Goal: Task Accomplishment & Management: Use online tool/utility

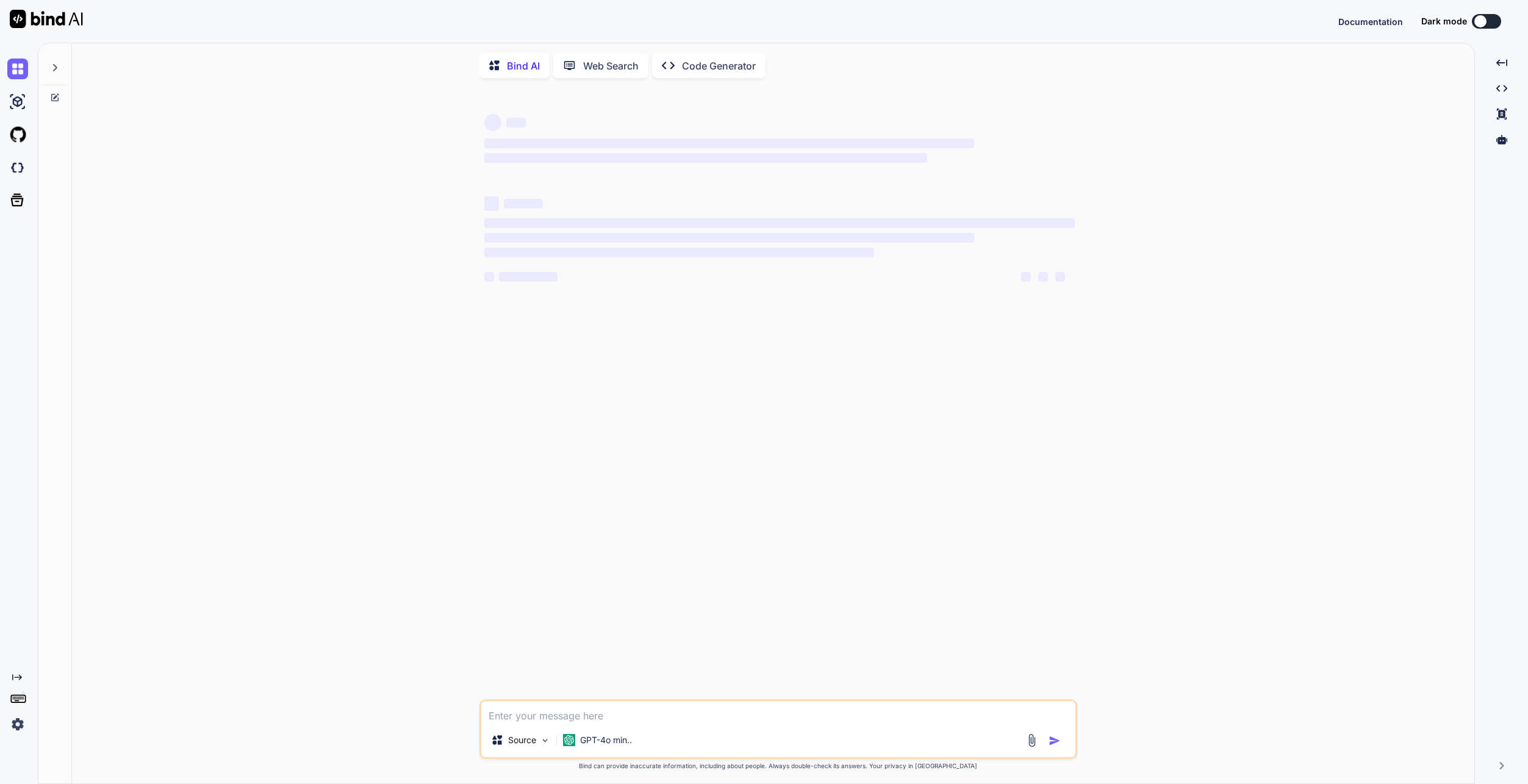
click at [601, 556] on div "‌ ‌ ‌ ‌ ‌ ‌ ‌ ‌ ‌ ‌ ‌ ‌ ‌ ‌" at bounding box center [779, 393] width 595 height 612
type textarea "x"
click at [22, 70] on img at bounding box center [17, 69] width 21 height 21
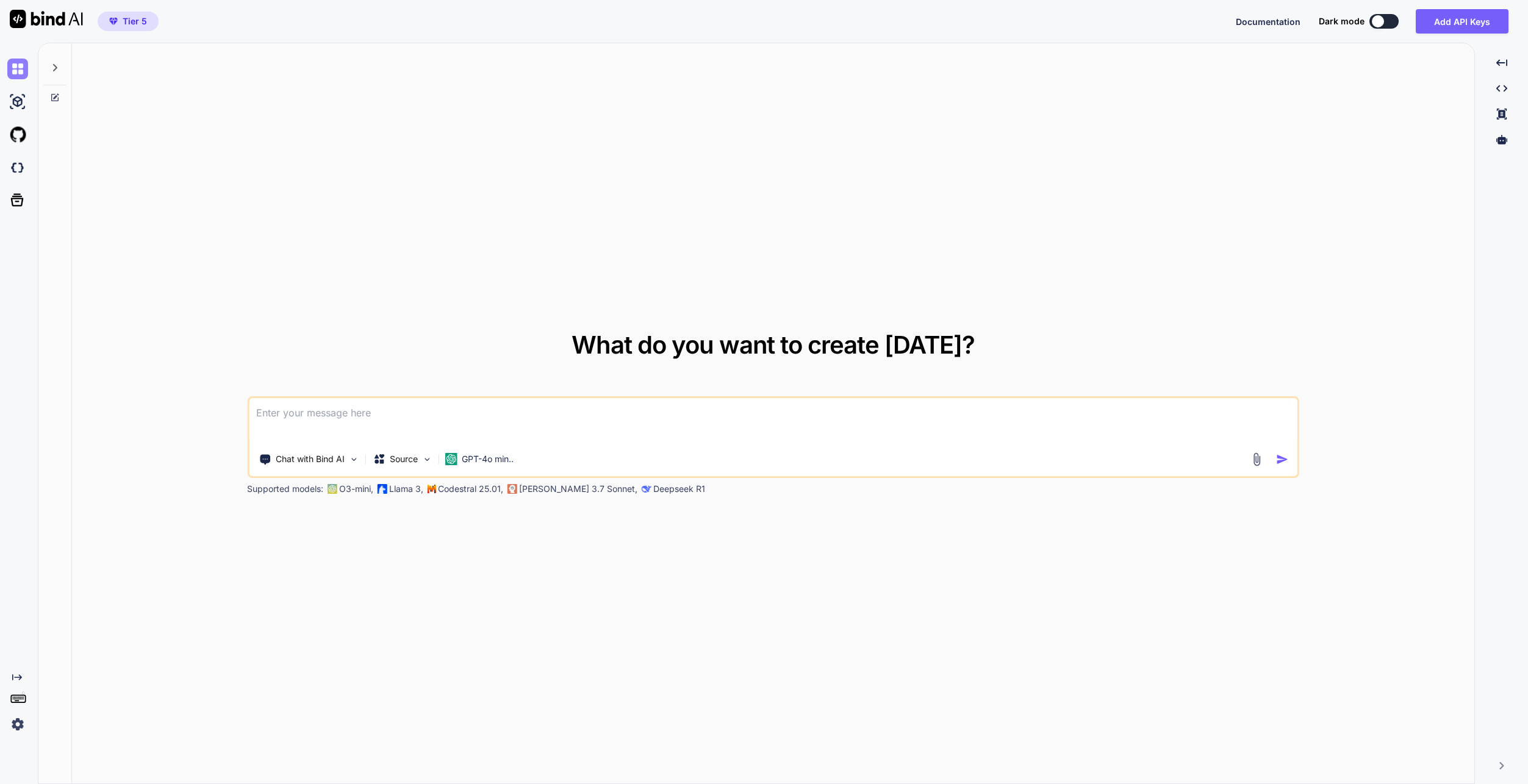
click at [22, 70] on img at bounding box center [17, 69] width 21 height 21
click at [6, 69] on div at bounding box center [17, 69] width 33 height 33
click at [28, 68] on div at bounding box center [20, 69] width 25 height 21
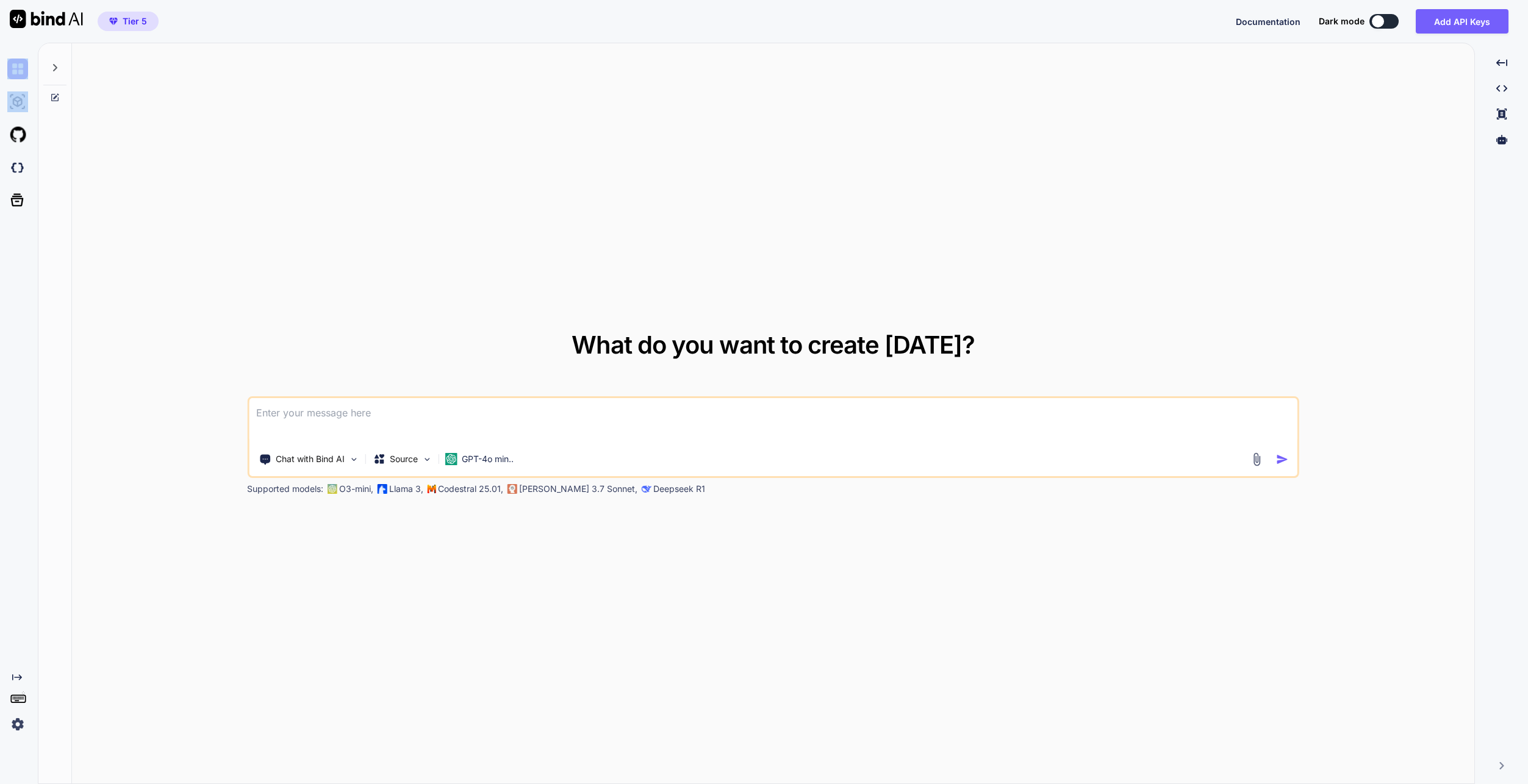
click at [28, 68] on div at bounding box center [20, 69] width 25 height 21
drag, startPoint x: 28, startPoint y: 68, endPoint x: 49, endPoint y: 73, distance: 21.6
click at [49, 73] on div at bounding box center [55, 64] width 23 height 42
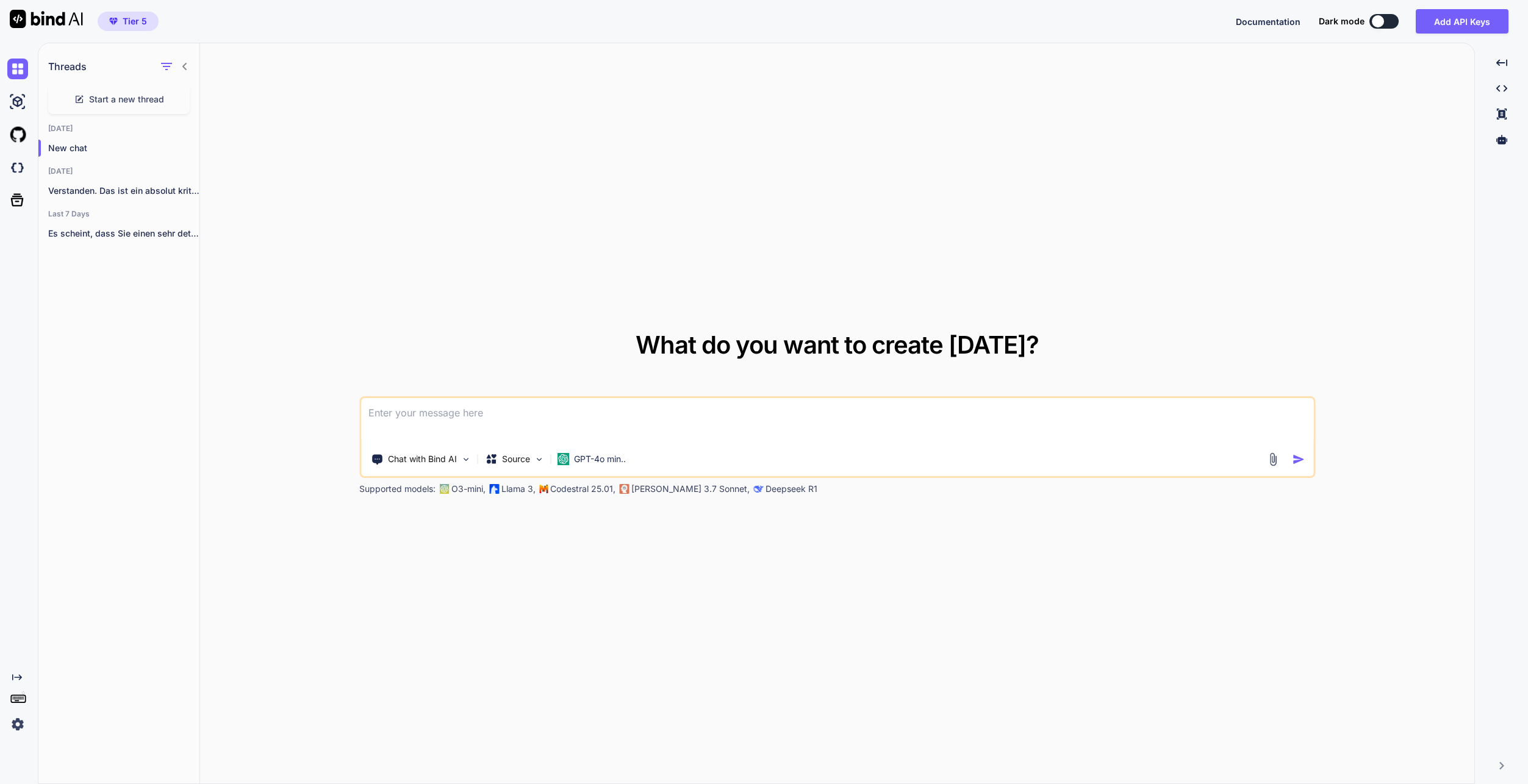
drag, startPoint x: 885, startPoint y: 173, endPoint x: 468, endPoint y: 580, distance: 582.7
click at [885, 176] on div "What do you want to create [DATE]? Chat with Bind AI Source GPT-4o min.. Suppor…" at bounding box center [837, 414] width 1274 height 741
click at [13, 728] on img at bounding box center [17, 725] width 21 height 21
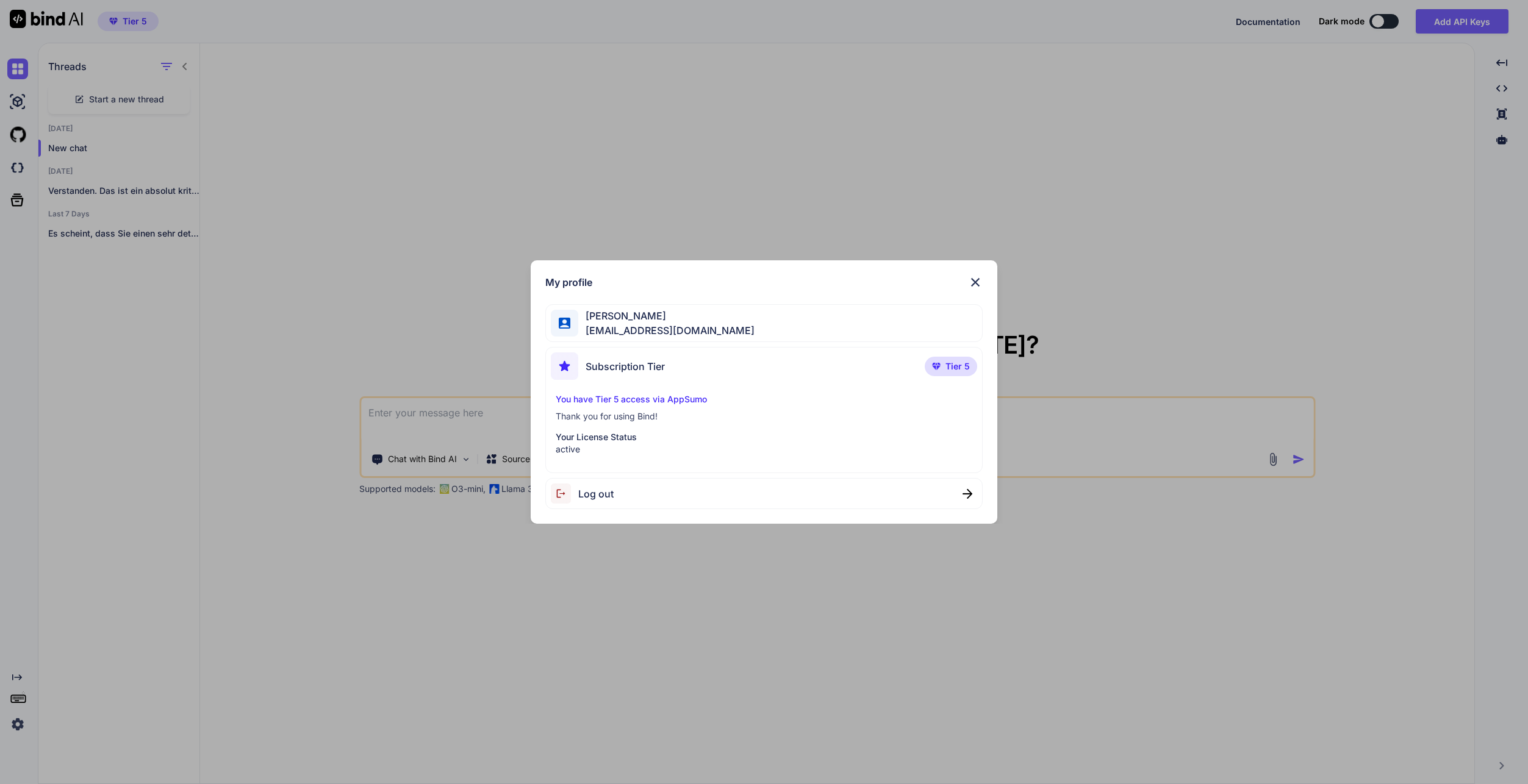
click at [404, 241] on div "My profile [PERSON_NAME] [EMAIL_ADDRESS][DOMAIN_NAME] Subscription Tier Tier 5 …" at bounding box center [764, 392] width 1528 height 784
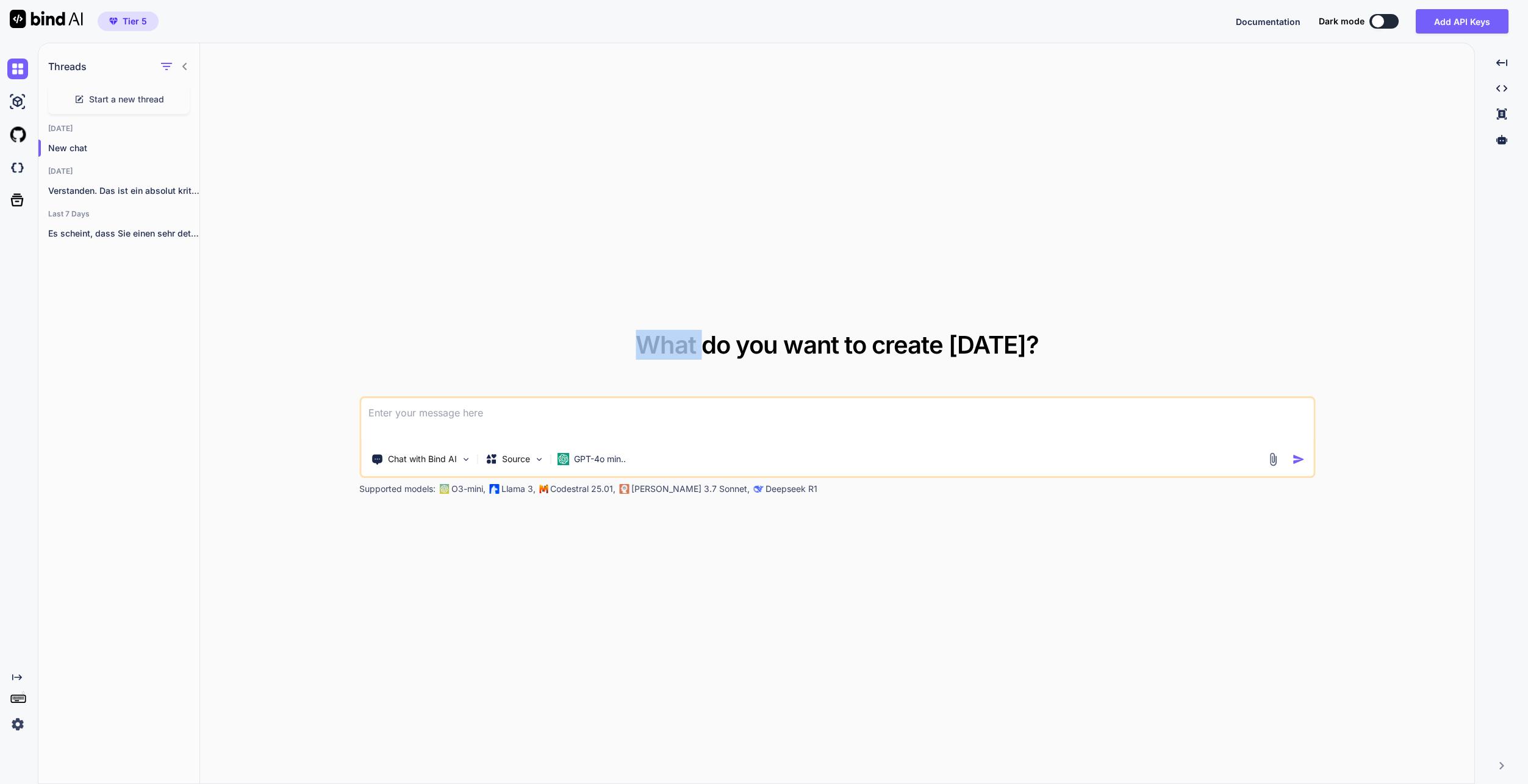
click at [404, 241] on div "What do you want to create [DATE]? Chat with Bind AI Source GPT-4o min.. Suppor…" at bounding box center [837, 414] width 1274 height 741
click at [65, 191] on p "Verstanden. Das ist ein absolut kritischer Punkt,..." at bounding box center [123, 191] width 151 height 12
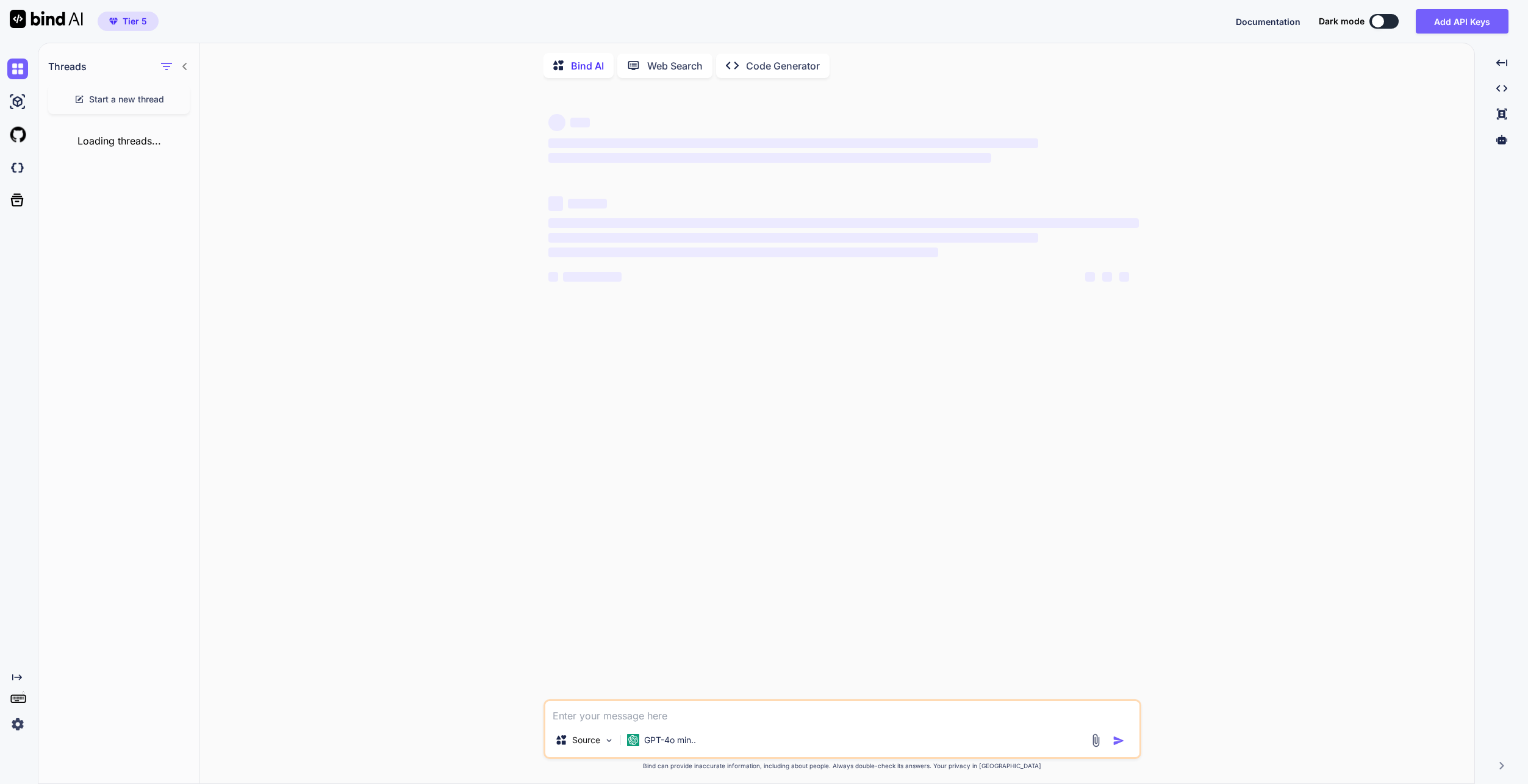
click at [771, 67] on p "Code Generator" at bounding box center [783, 66] width 74 height 15
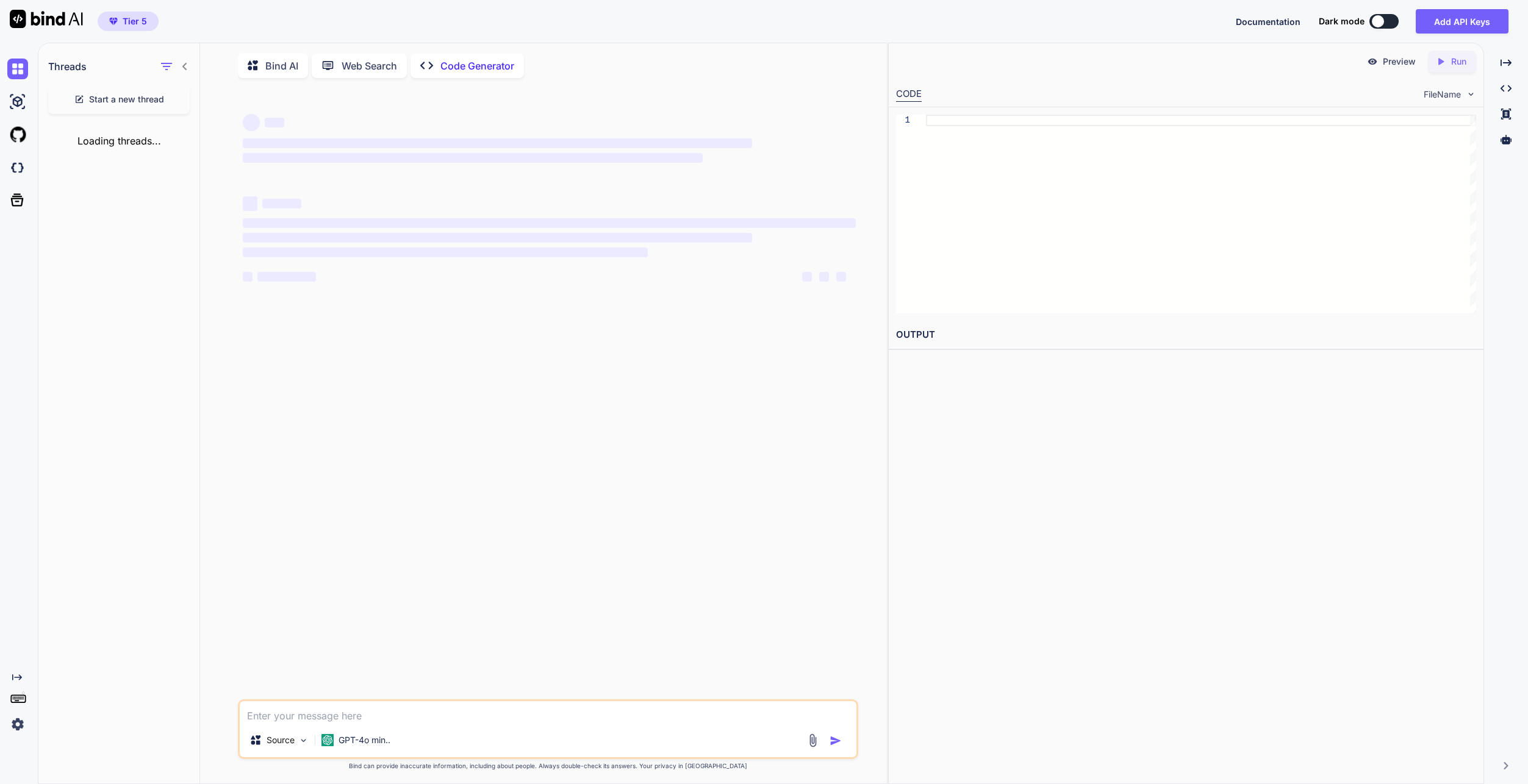
click at [139, 100] on span "Start a new thread" at bounding box center [127, 99] width 75 height 12
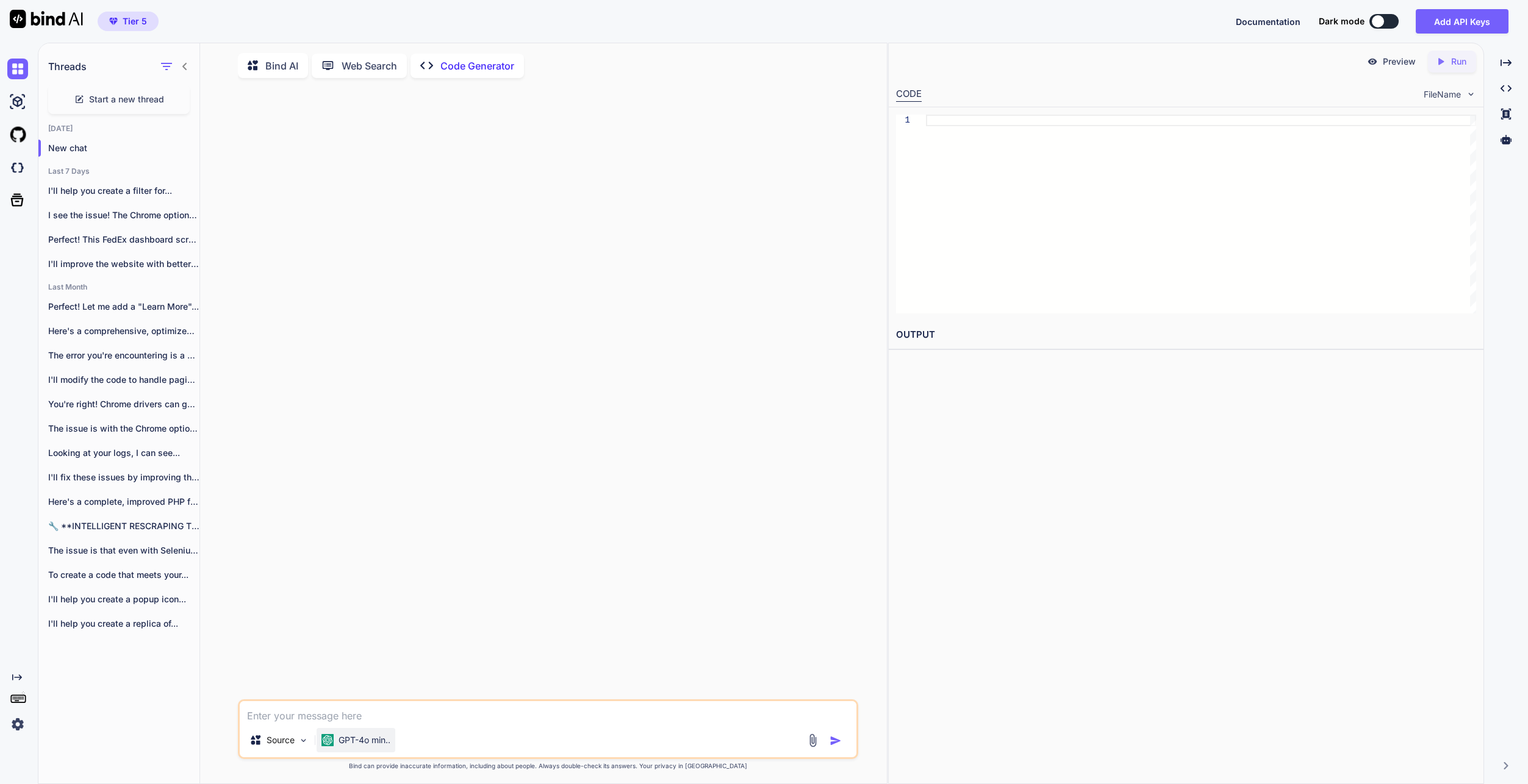
click at [355, 751] on div "GPT-4o min.." at bounding box center [355, 740] width 78 height 25
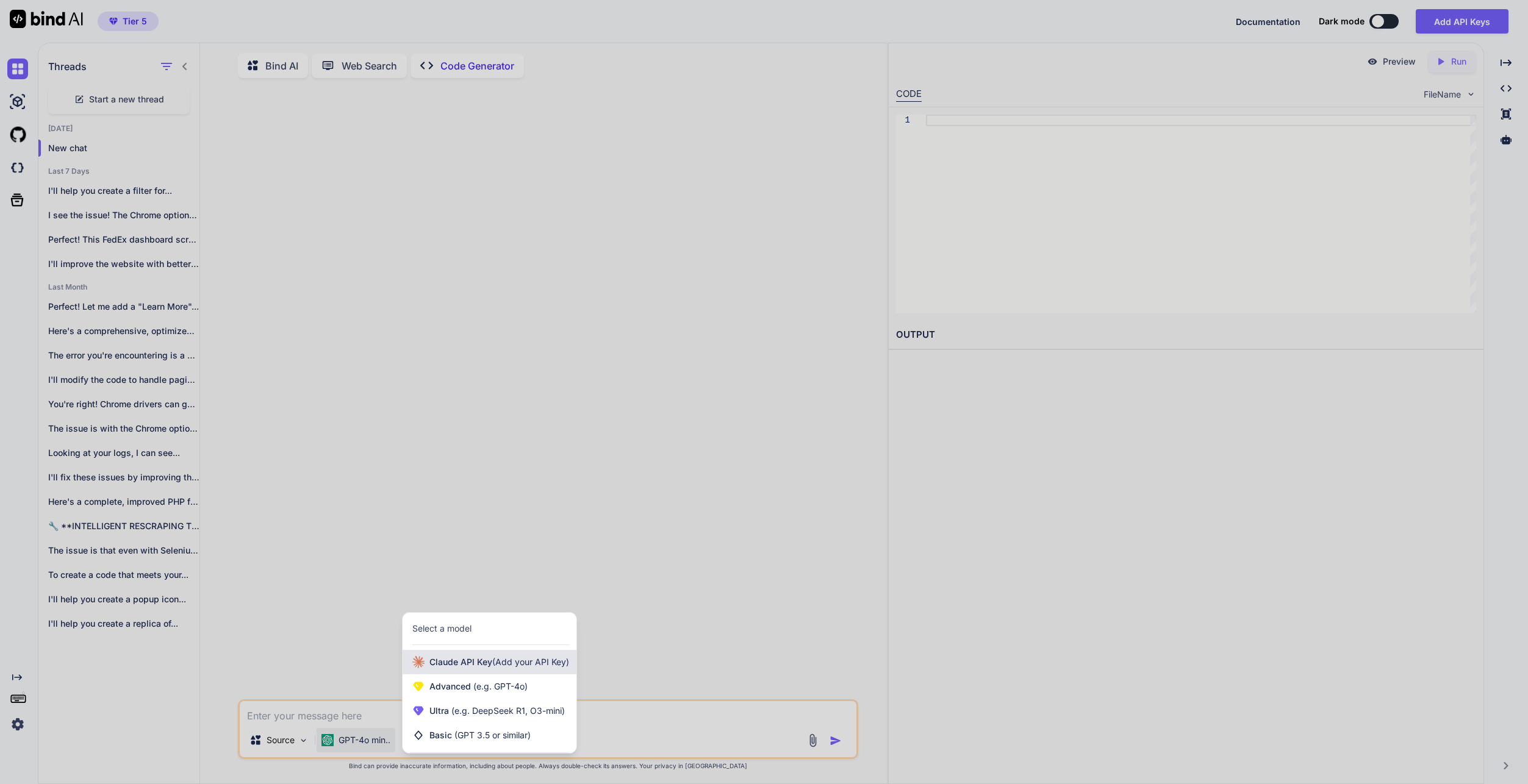
click at [443, 668] on span "[PERSON_NAME] Key (Add your API Key)" at bounding box center [499, 661] width 140 height 12
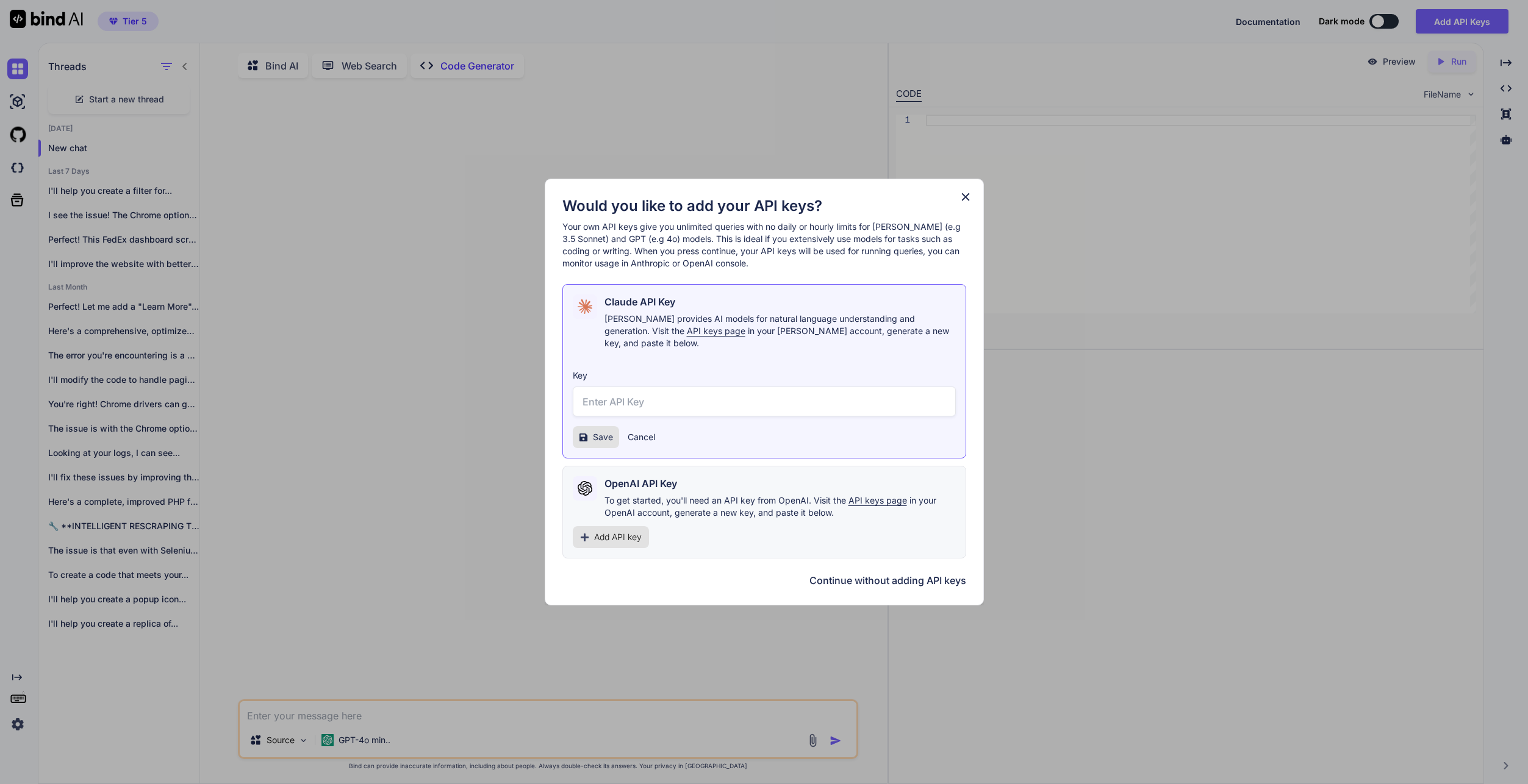
click at [502, 624] on div "Would you like to add your API keys? Your own API keys give you unlimited queri…" at bounding box center [764, 392] width 1528 height 784
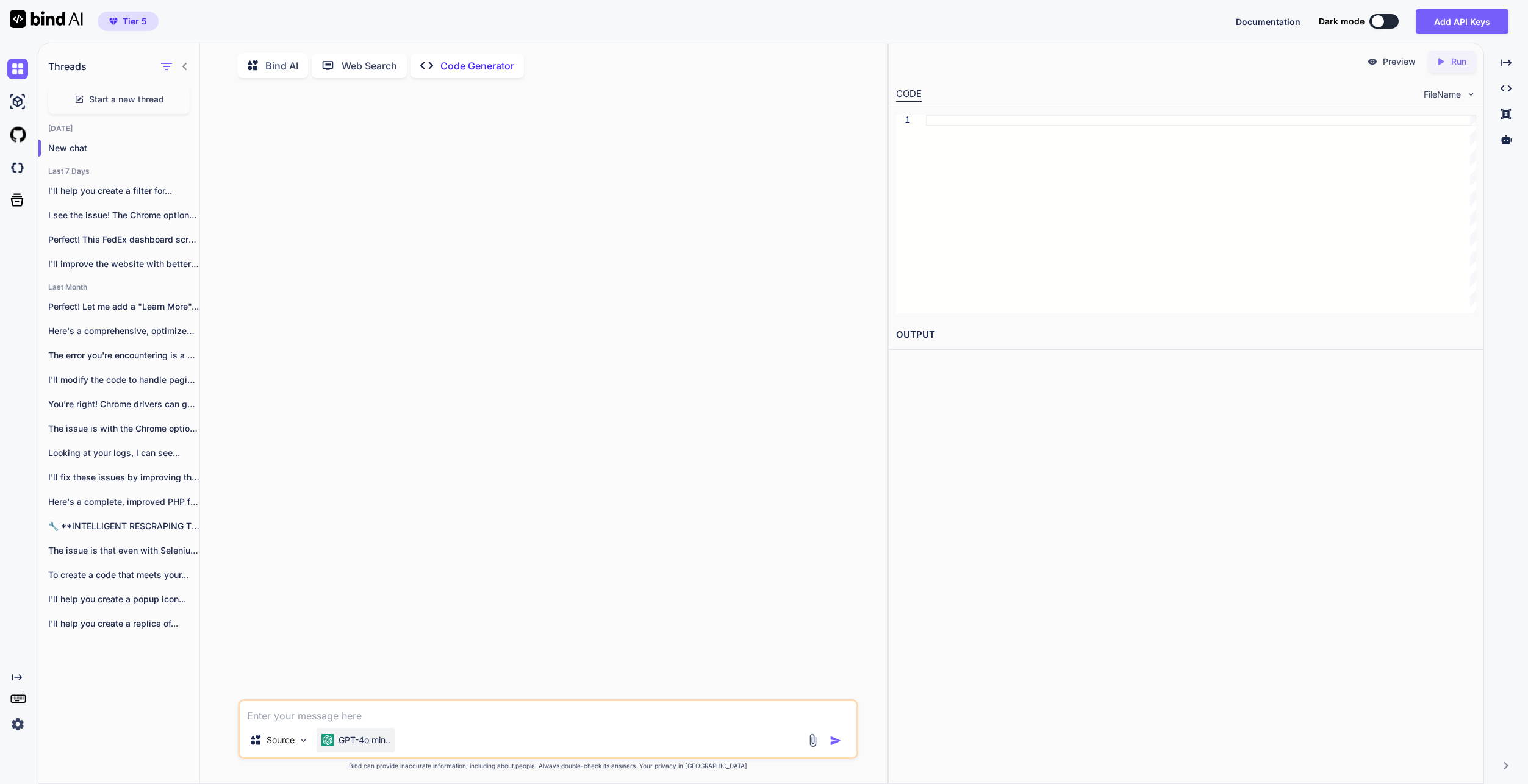
click at [365, 750] on div "GPT-4o min.." at bounding box center [355, 740] width 78 height 25
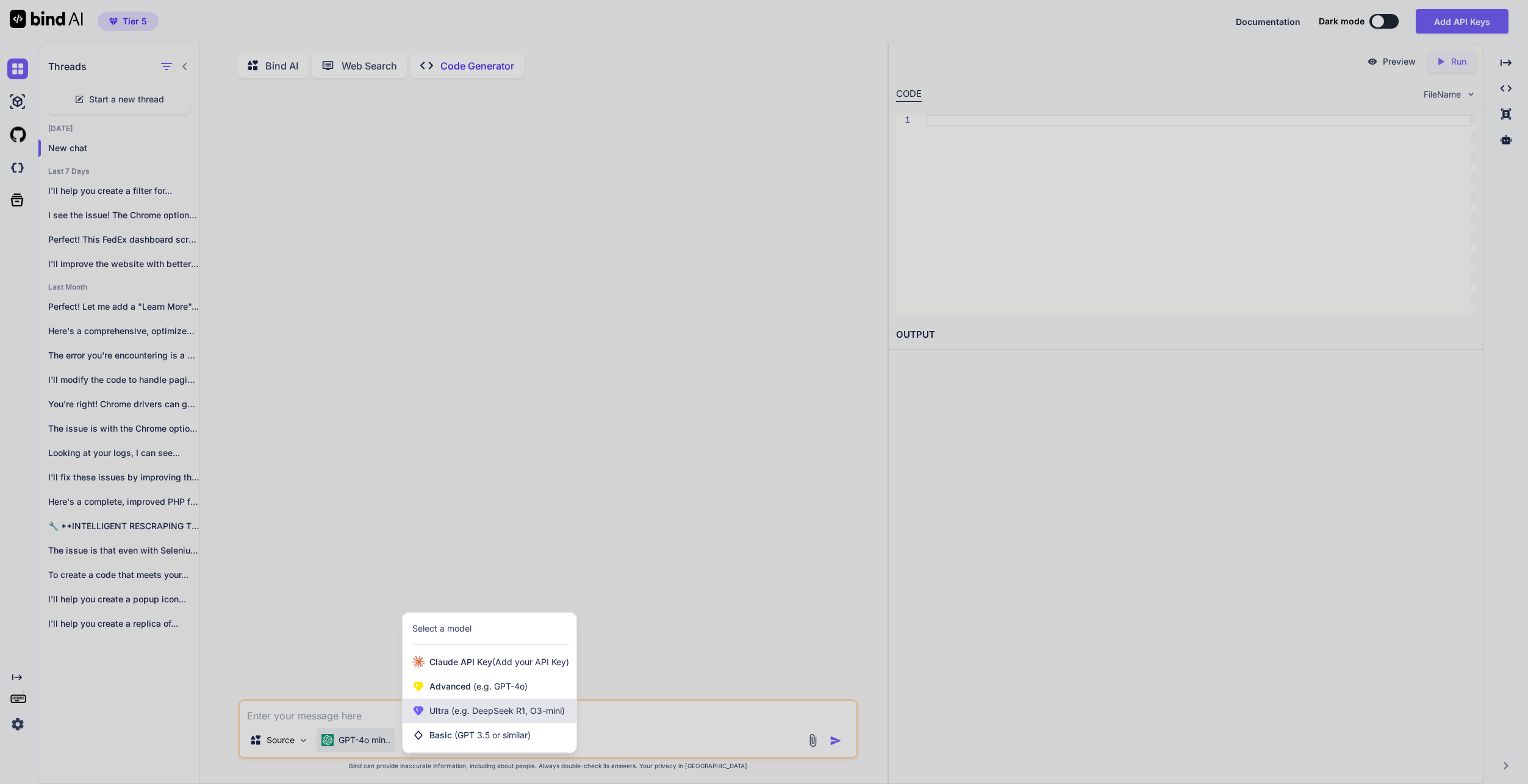
click at [491, 716] on span "(e.g. DeepSeek R1, O3-mini)" at bounding box center [506, 710] width 116 height 10
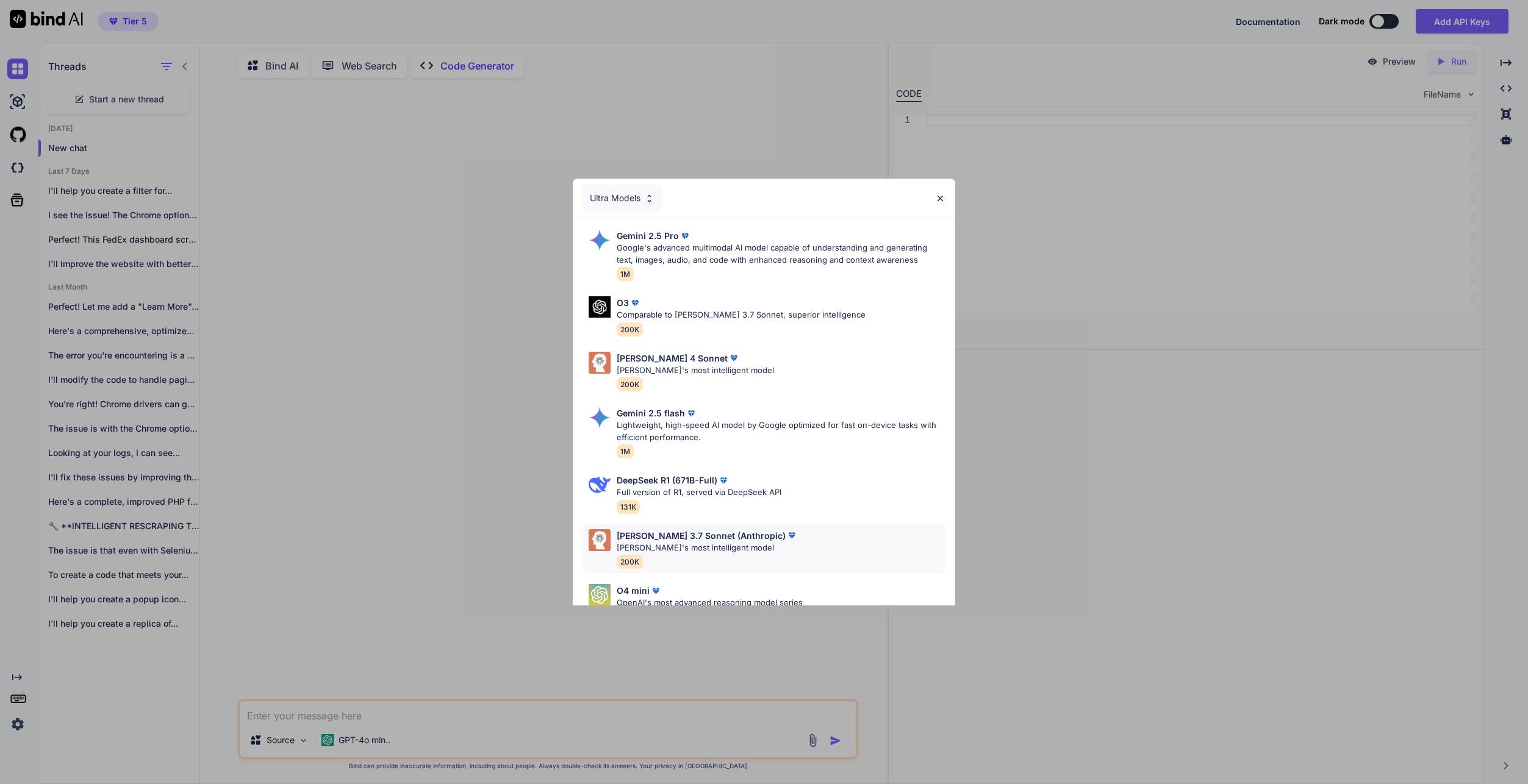
scroll to position [81, 0]
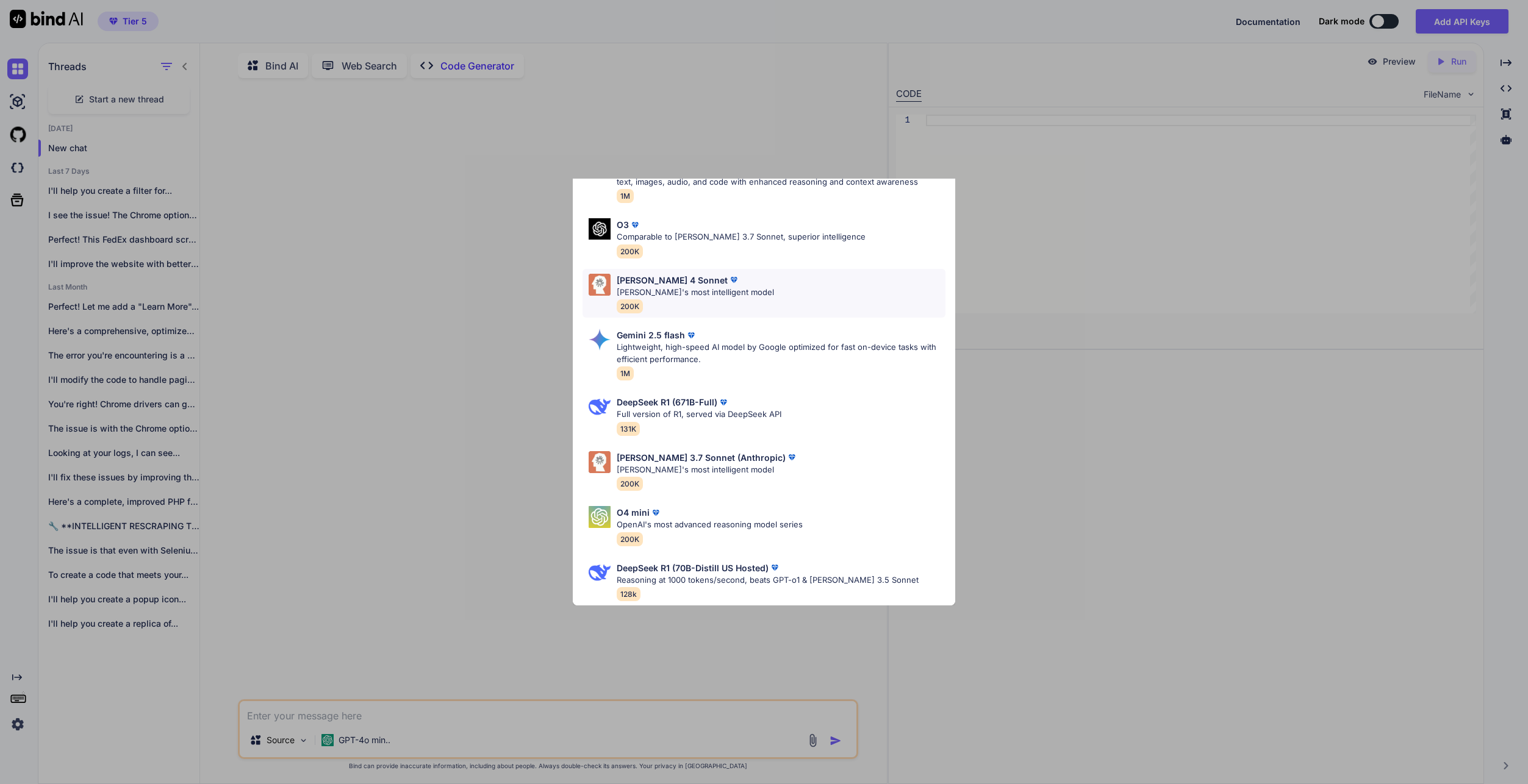
click at [715, 297] on div "[PERSON_NAME] 4 Sonnet [PERSON_NAME]'s most intelligent model 200K" at bounding box center [695, 294] width 157 height 40
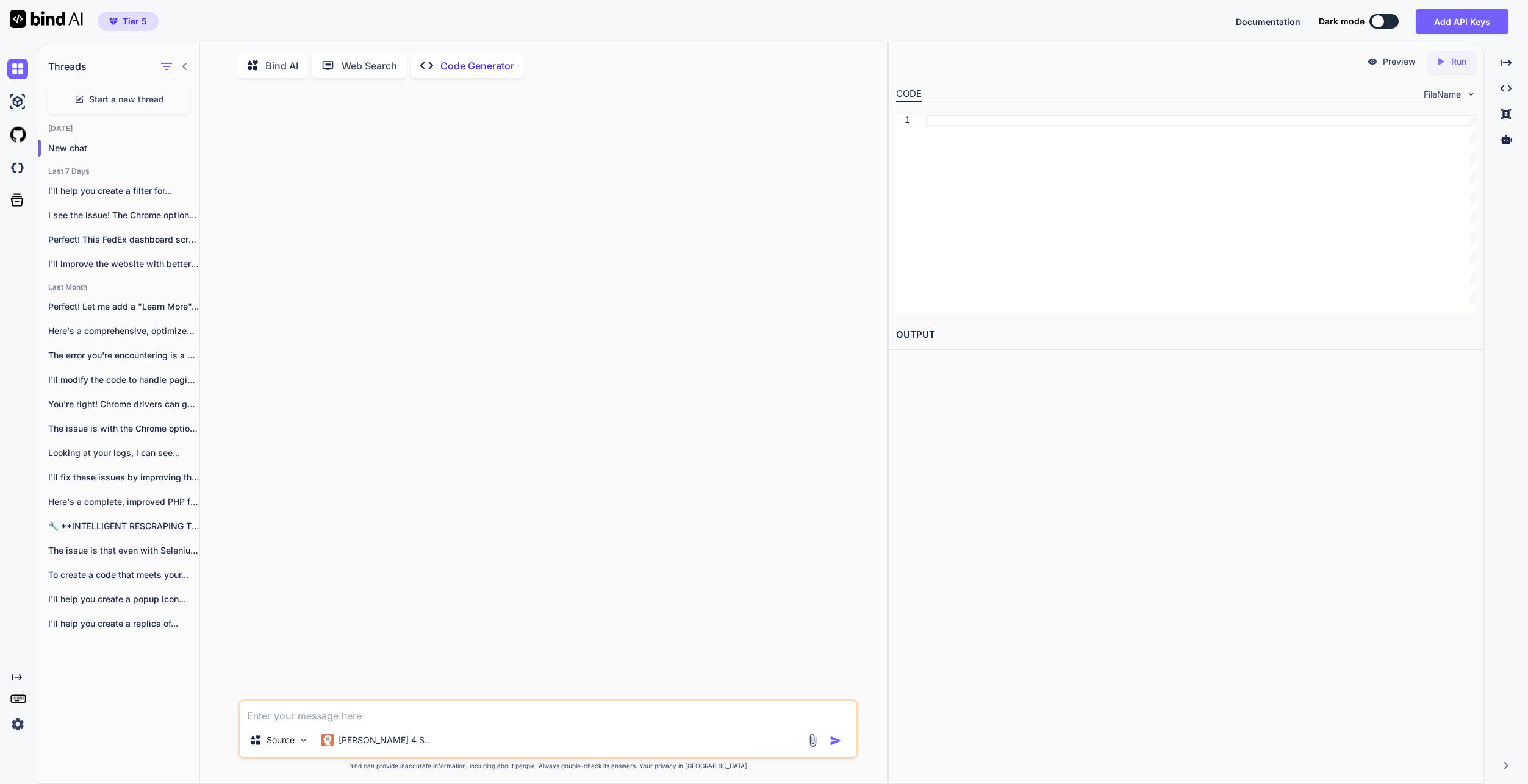
click at [366, 718] on textarea at bounding box center [548, 712] width 616 height 22
paste textarea "i want you to create a code that reads the excel file and from that excel file …"
type textarea "x"
type textarea "i want you to create a code that reads the excel file and from that excel file …"
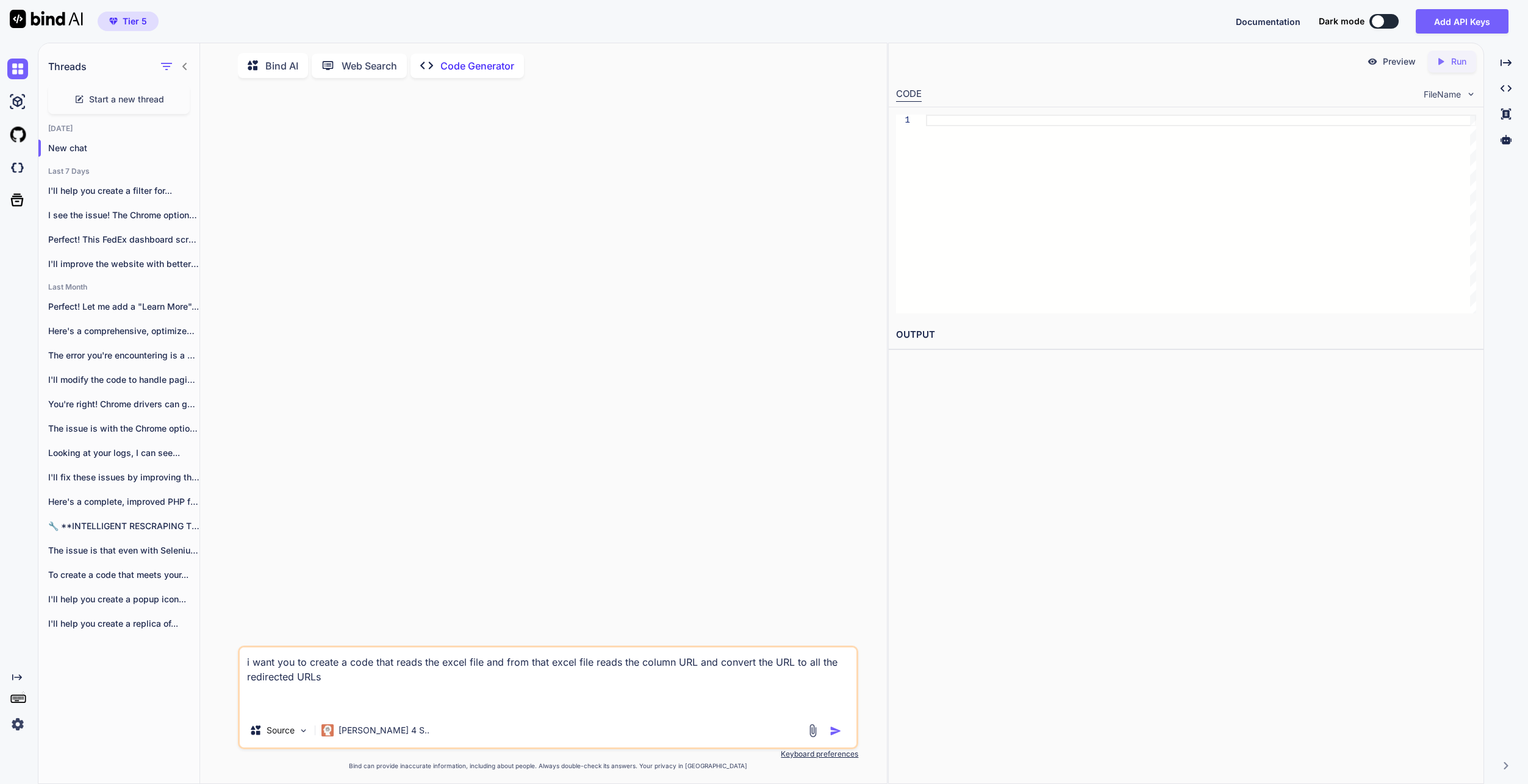
type textarea "x"
type textarea "i want you to create a code that reads the excel file and from that excel file …"
click at [838, 736] on img "button" at bounding box center [835, 731] width 12 height 12
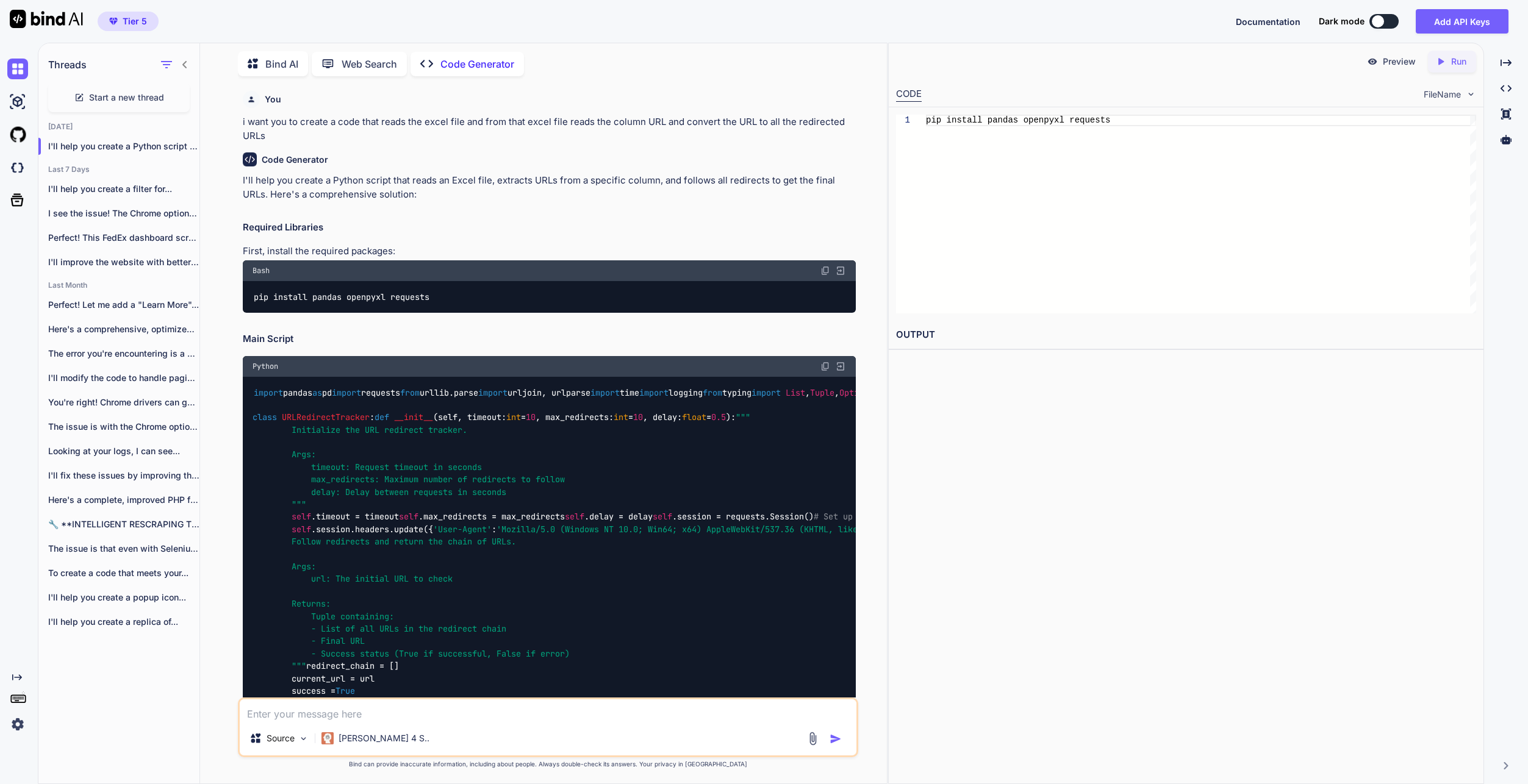
scroll to position [61, 0]
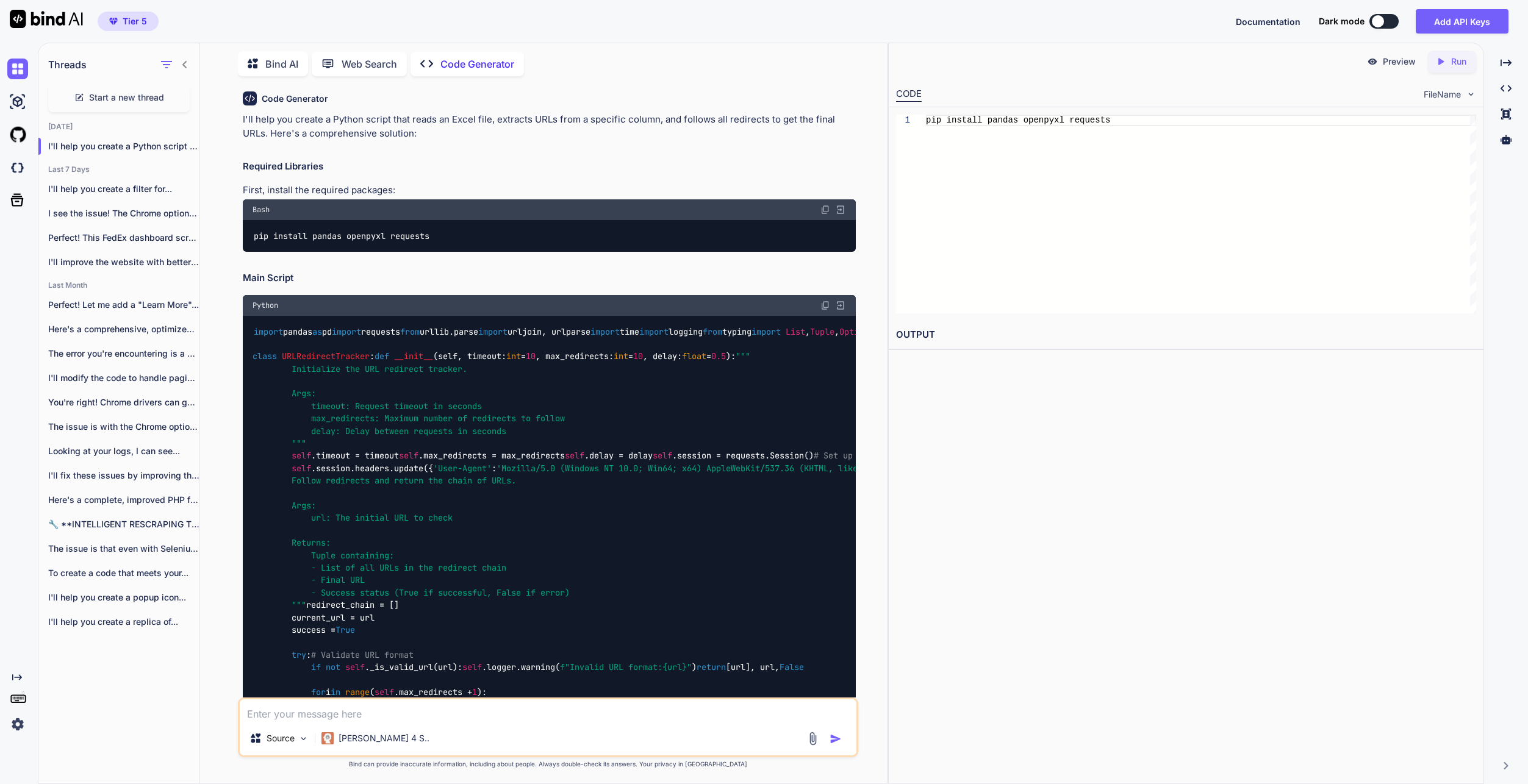
click at [828, 306] on img at bounding box center [825, 305] width 9 height 9
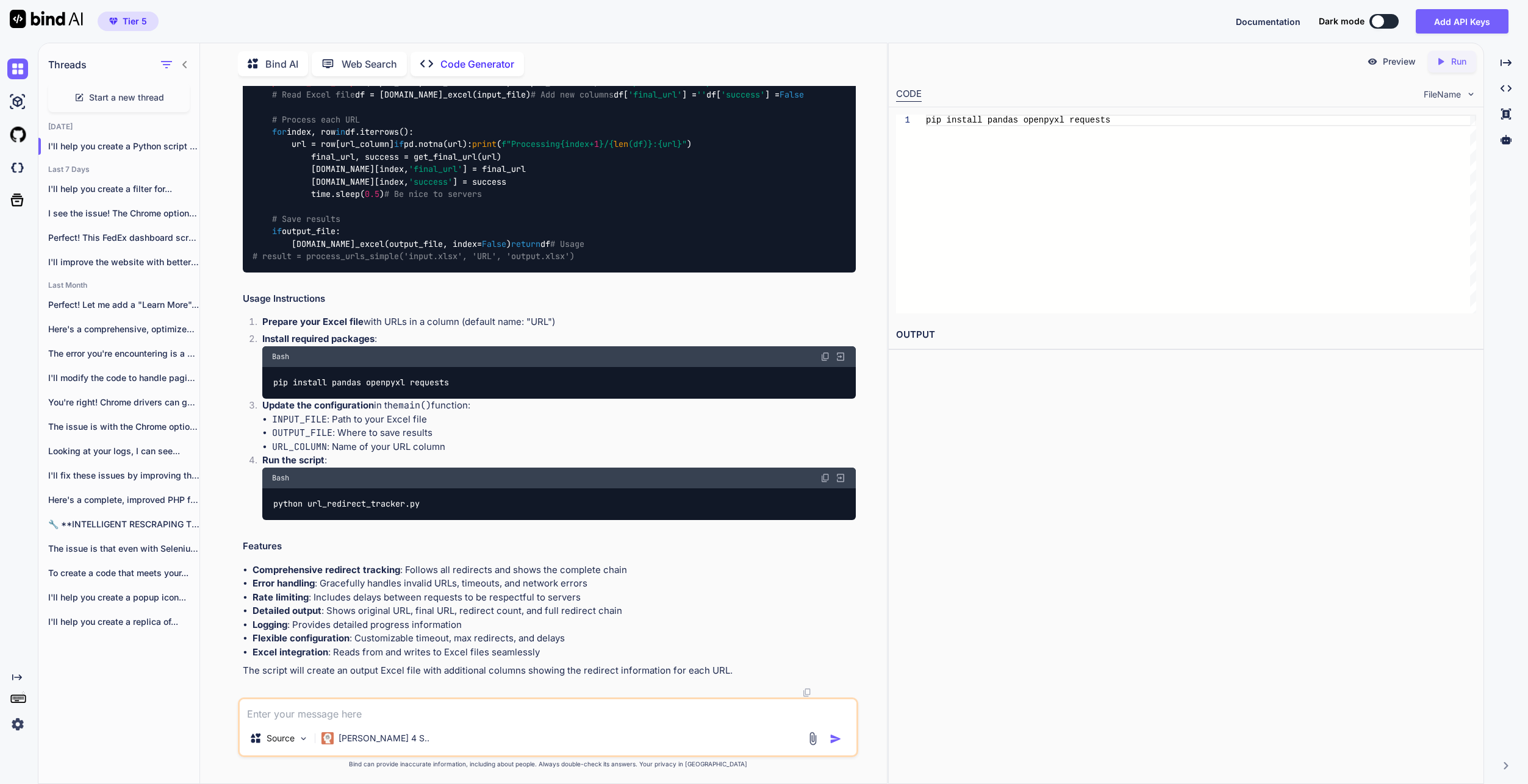
scroll to position [3483, 0]
drag, startPoint x: 435, startPoint y: 503, endPoint x: 632, endPoint y: 504, distance: 197.0
click at [632, 504] on div "python url_redirect_tracker.py" at bounding box center [559, 504] width 593 height 32
